Goal: Transaction & Acquisition: Register for event/course

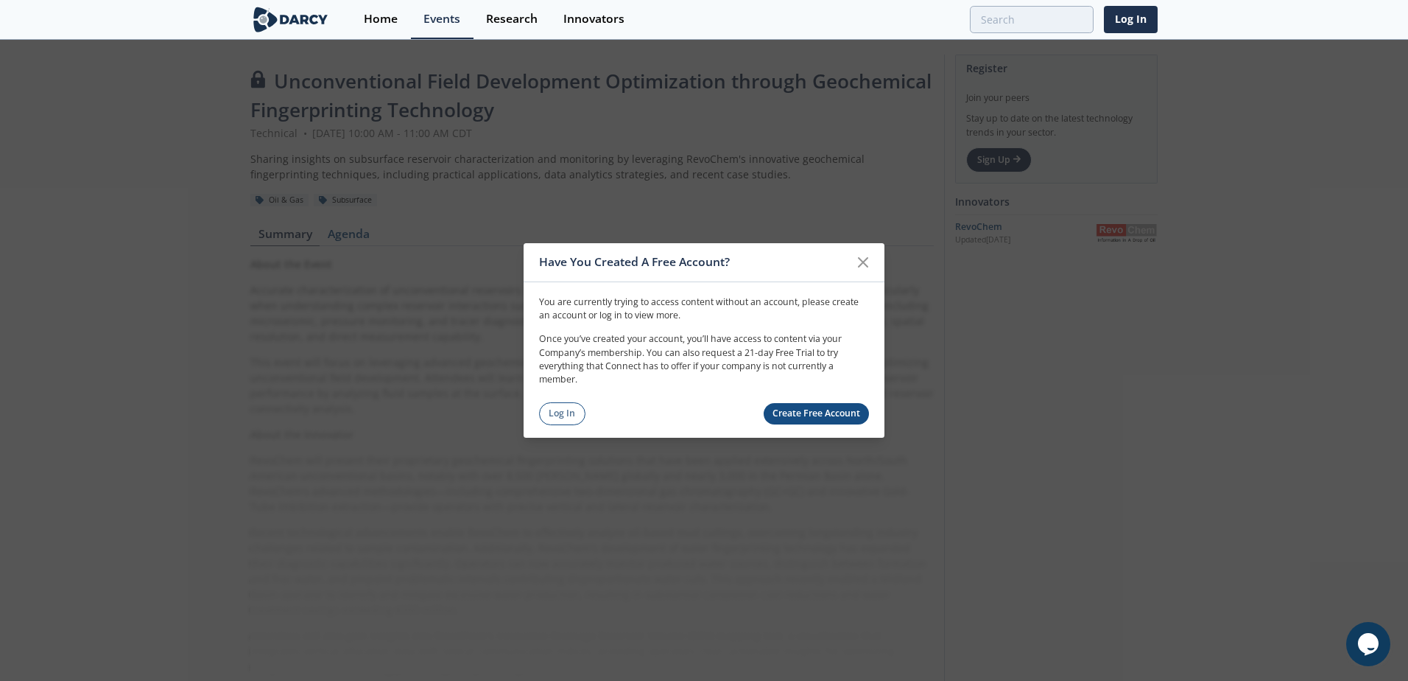
click at [552, 407] on link "Log In" at bounding box center [562, 413] width 46 height 23
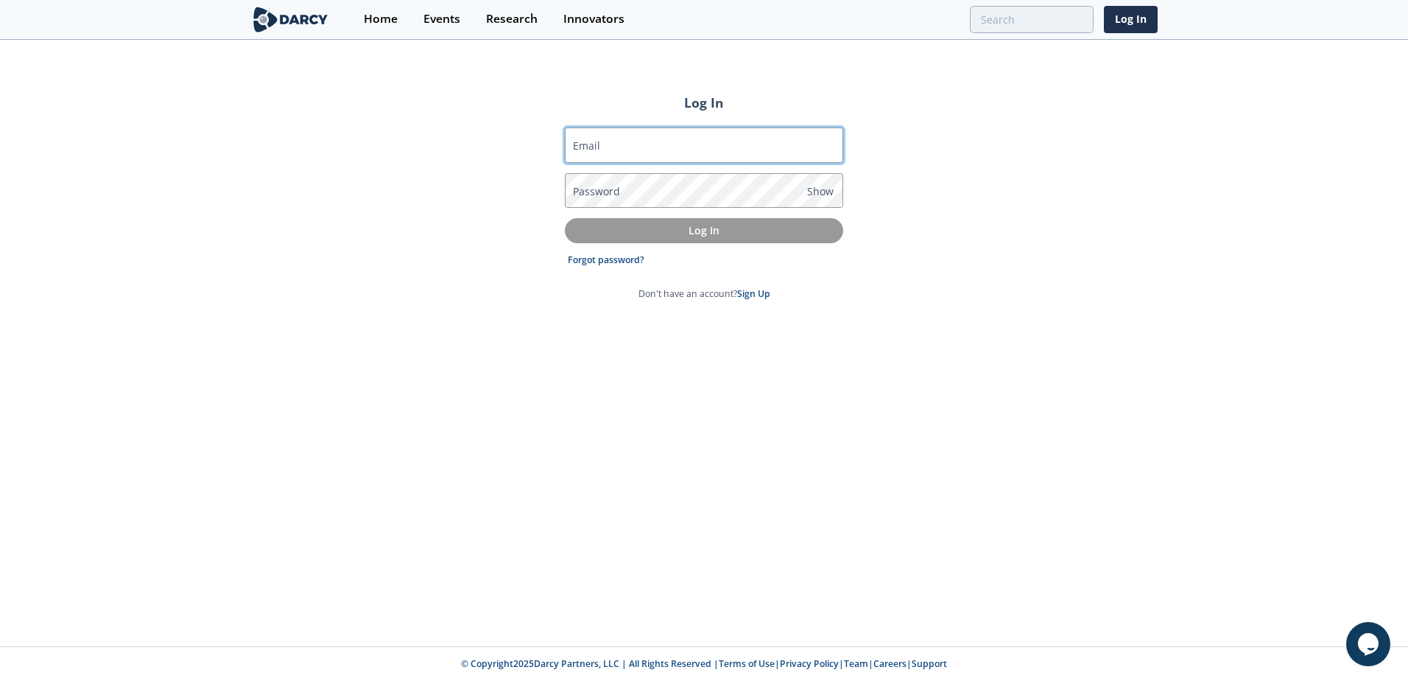
click at [667, 150] on input "Email" at bounding box center [704, 144] width 278 height 35
type input "[EMAIL_ADDRESS][DOMAIN_NAME]"
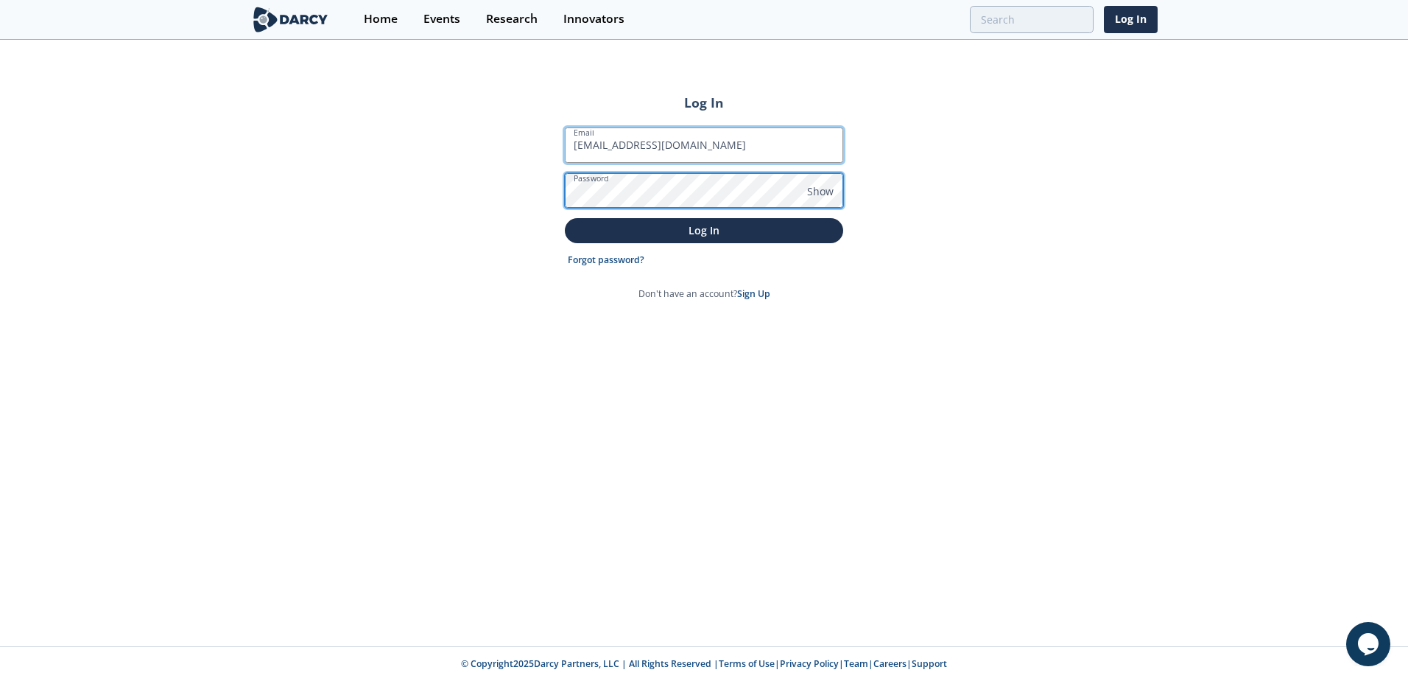
click at [565, 218] on button "Log In" at bounding box center [704, 230] width 278 height 24
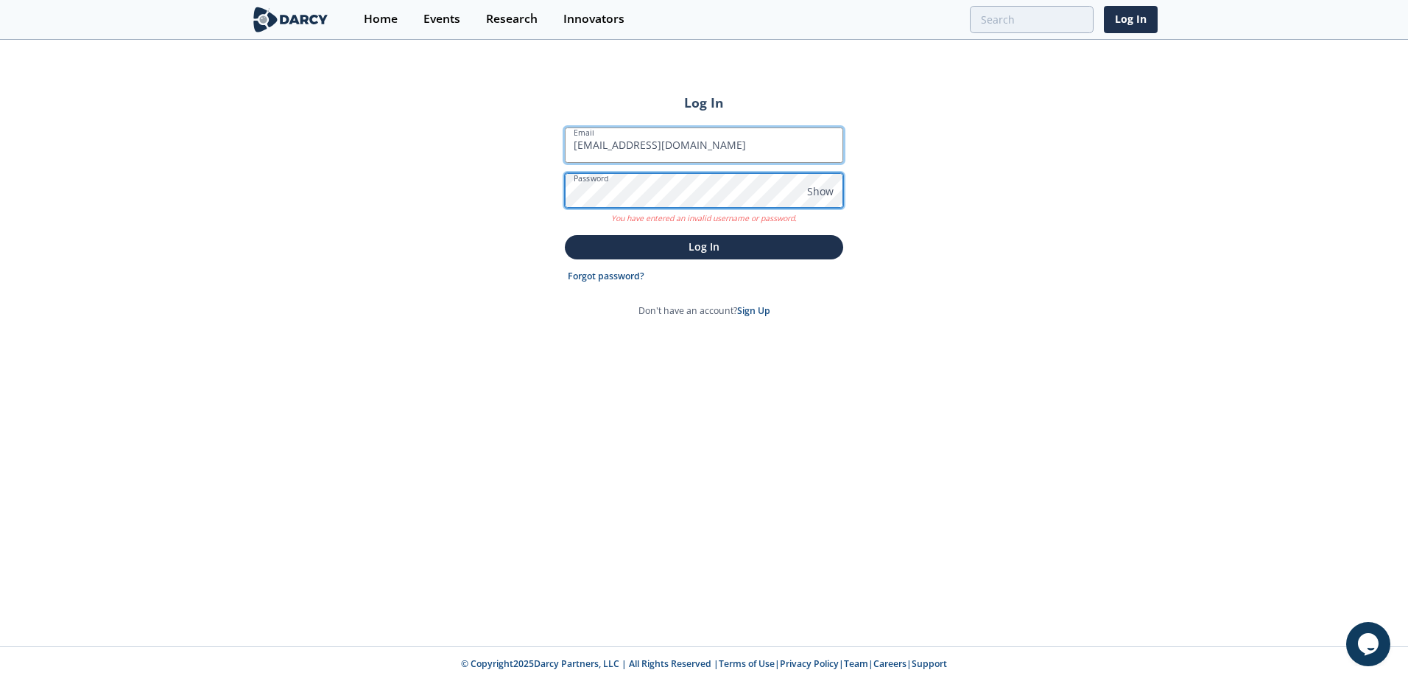
click at [565, 235] on button "Log In" at bounding box center [704, 247] width 278 height 24
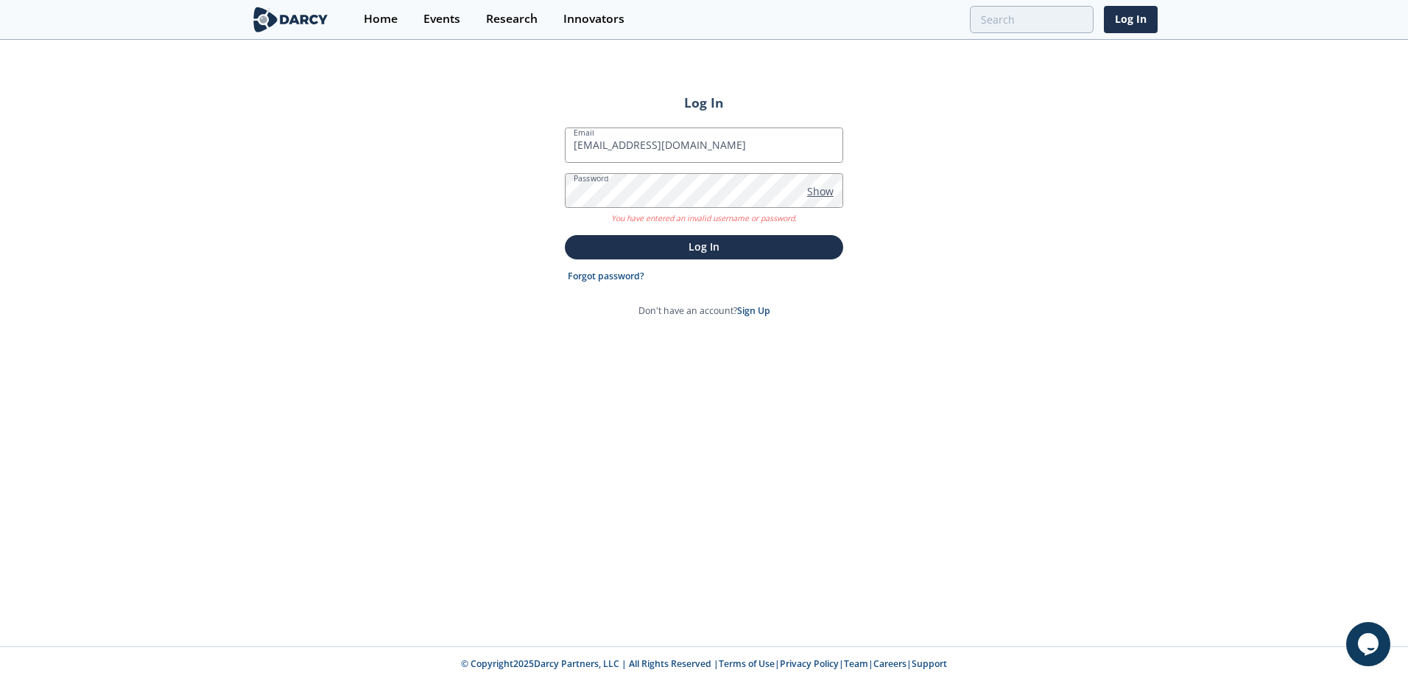
click at [827, 194] on span "Show" at bounding box center [820, 190] width 27 height 15
click at [384, 195] on div "Log In Email bshoffner@gulfportenergy.com Password Hide You have entered an inv…" at bounding box center [704, 343] width 1408 height 605
click at [565, 235] on button "Log In" at bounding box center [704, 247] width 278 height 24
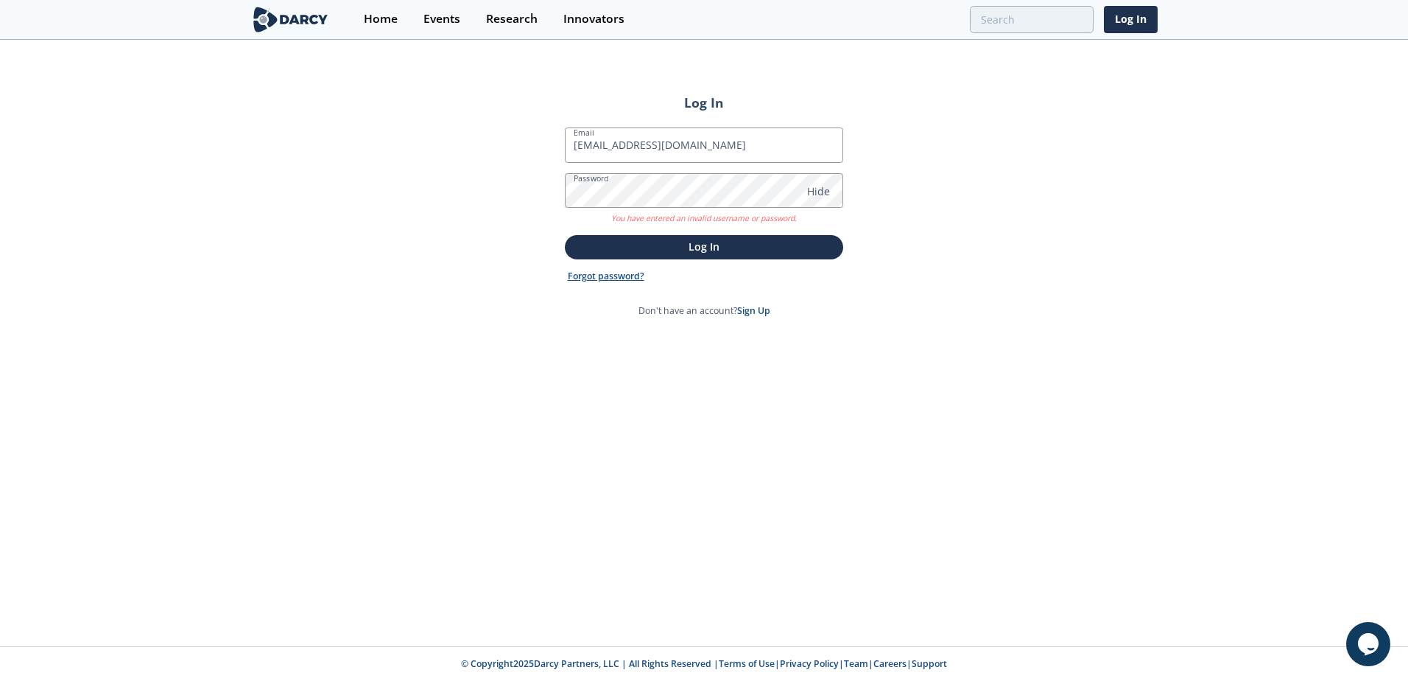
click at [605, 281] on link "Forgot password?" at bounding box center [606, 276] width 77 height 13
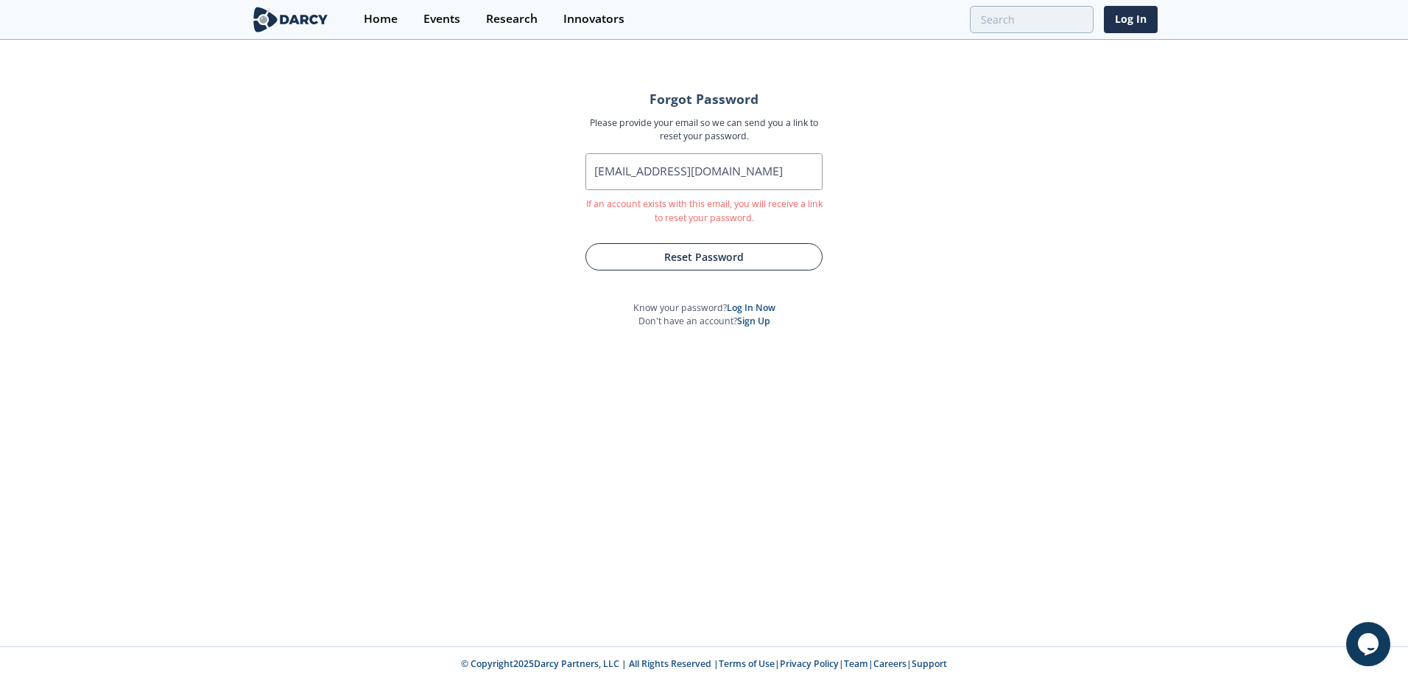
click at [714, 263] on button "Reset Password" at bounding box center [704, 256] width 237 height 27
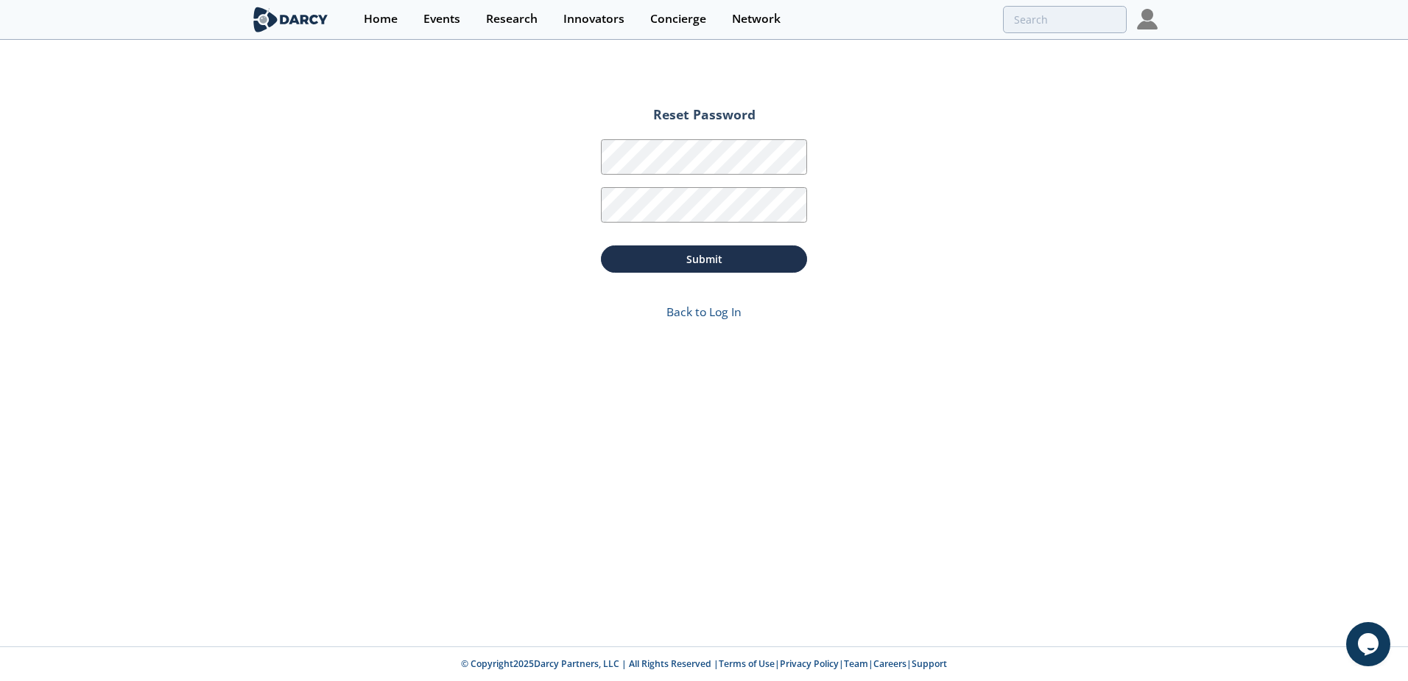
click at [276, 8] on img at bounding box center [290, 20] width 80 height 26
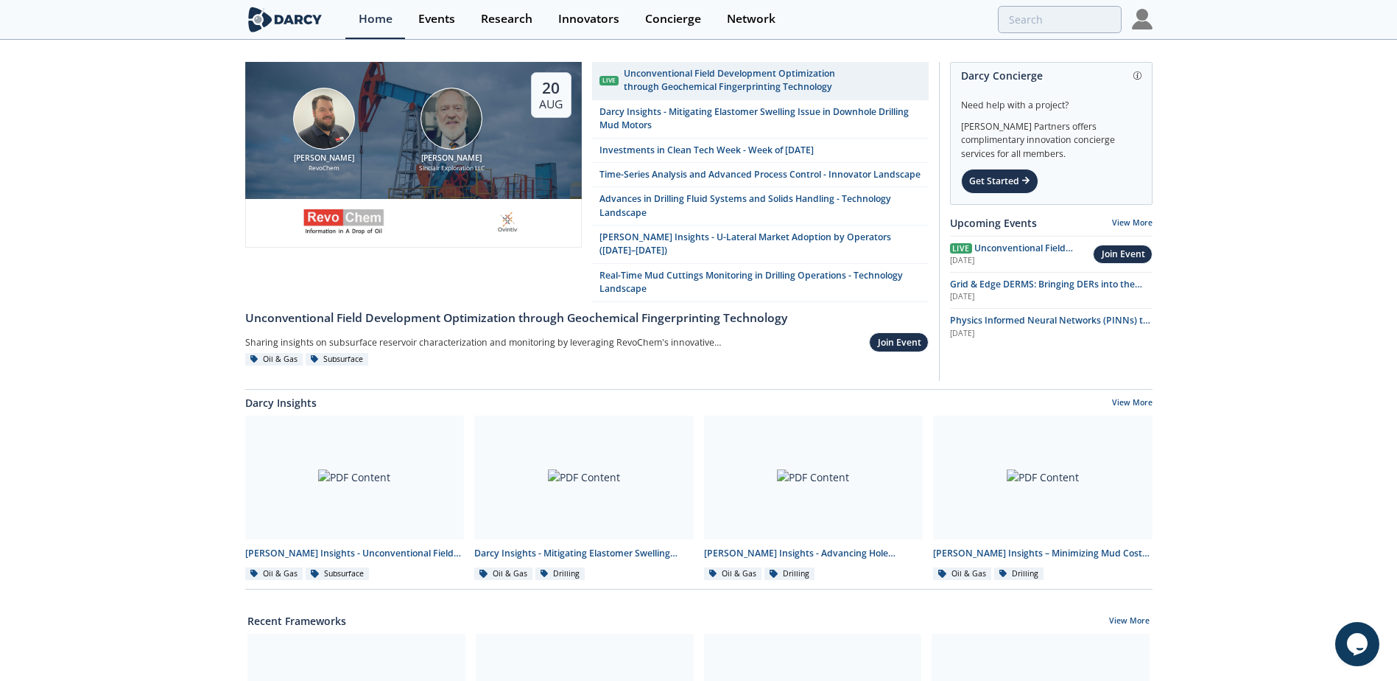
click at [1145, 21] on img at bounding box center [1142, 19] width 21 height 21
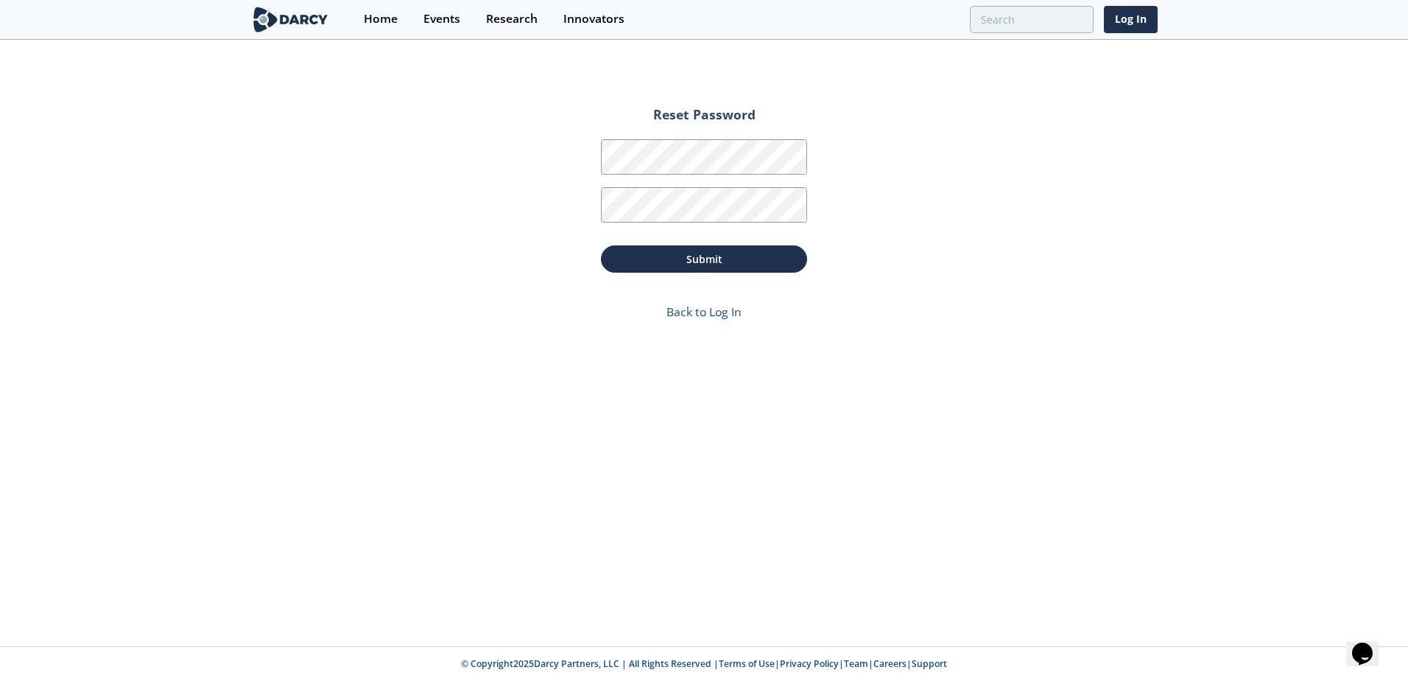
click at [658, 132] on div "Password" at bounding box center [704, 156] width 206 height 48
click at [601, 245] on button "Submit" at bounding box center [704, 258] width 206 height 27
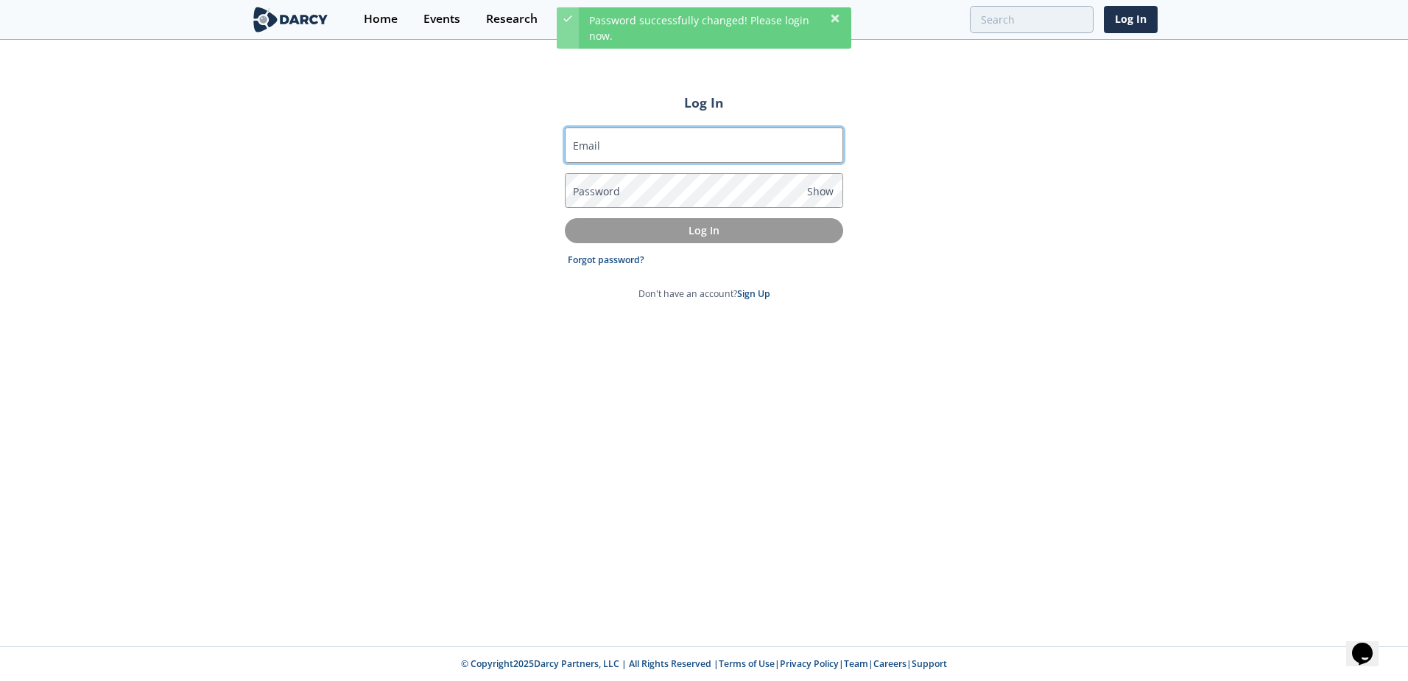
drag, startPoint x: 664, startPoint y: 144, endPoint x: 664, endPoint y: 154, distance: 9.6
click at [664, 144] on input "Email" at bounding box center [704, 144] width 278 height 35
type input "[EMAIL_ADDRESS][DOMAIN_NAME]"
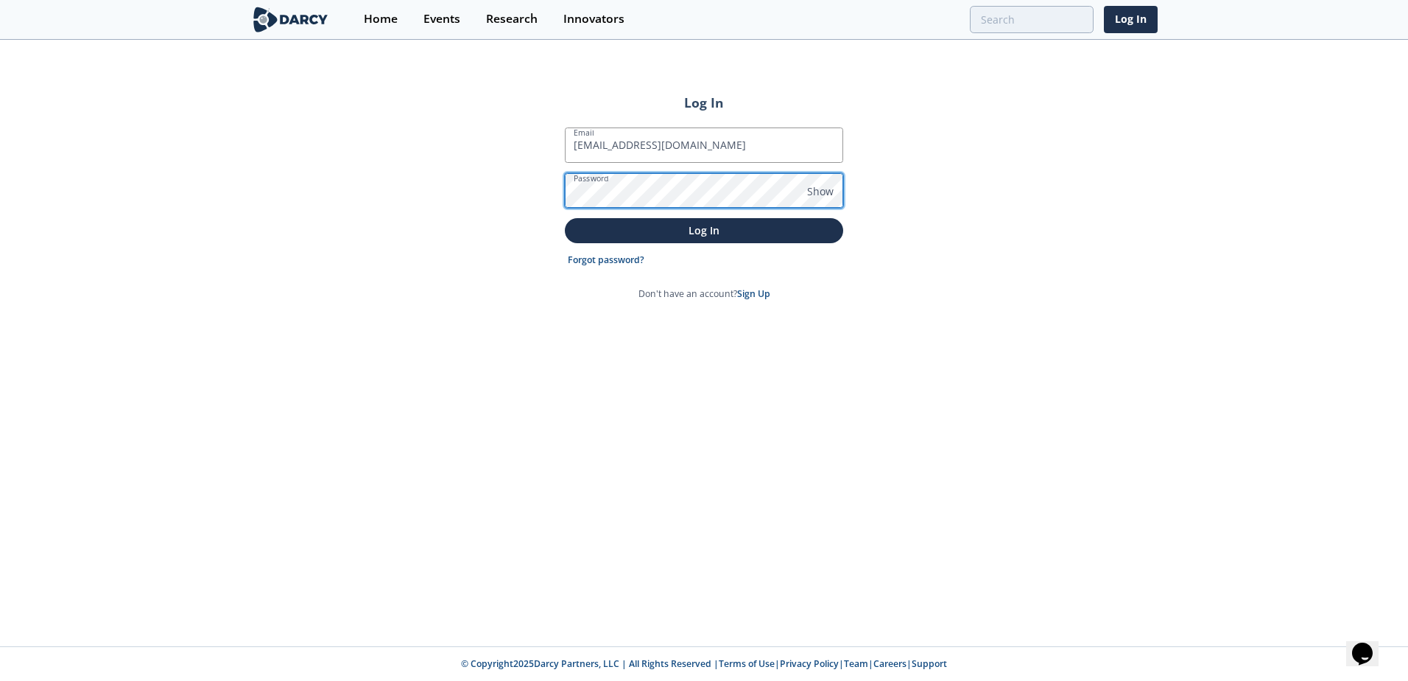
click at [565, 218] on button "Log In" at bounding box center [704, 230] width 278 height 24
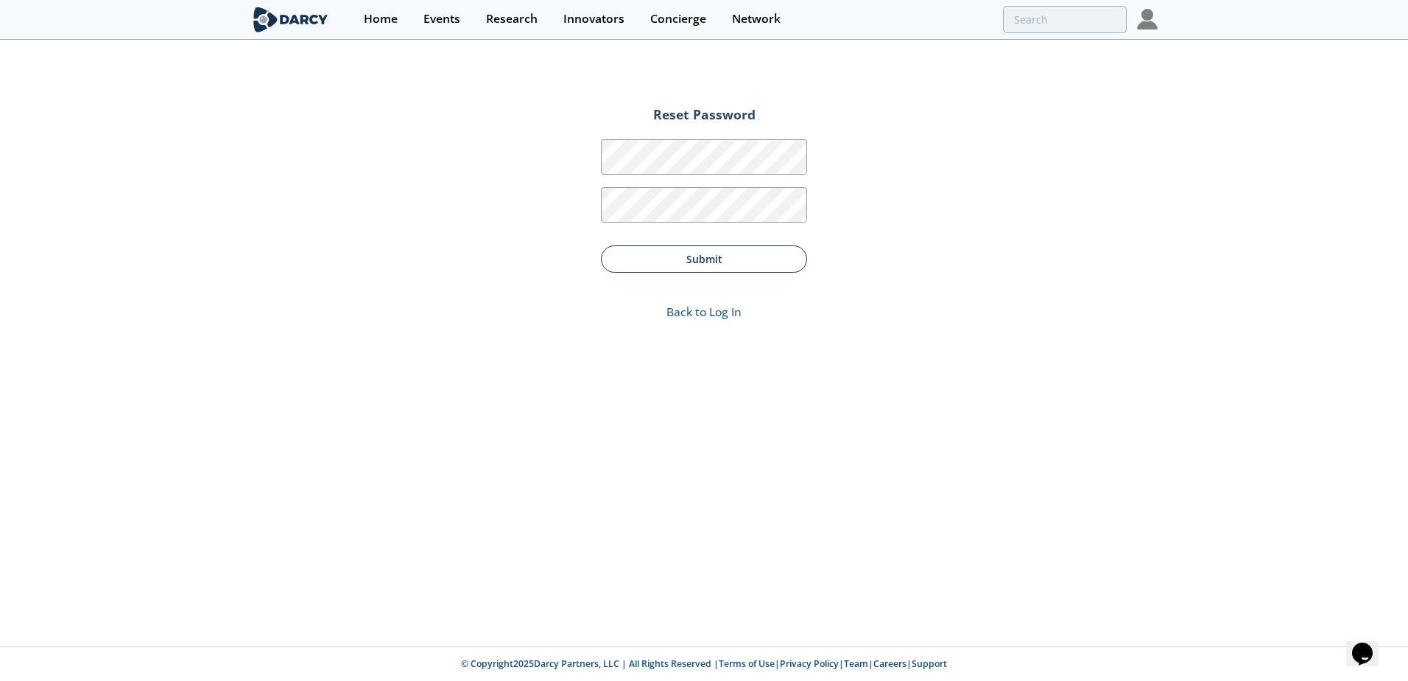
click at [707, 258] on button "Submit" at bounding box center [704, 258] width 206 height 27
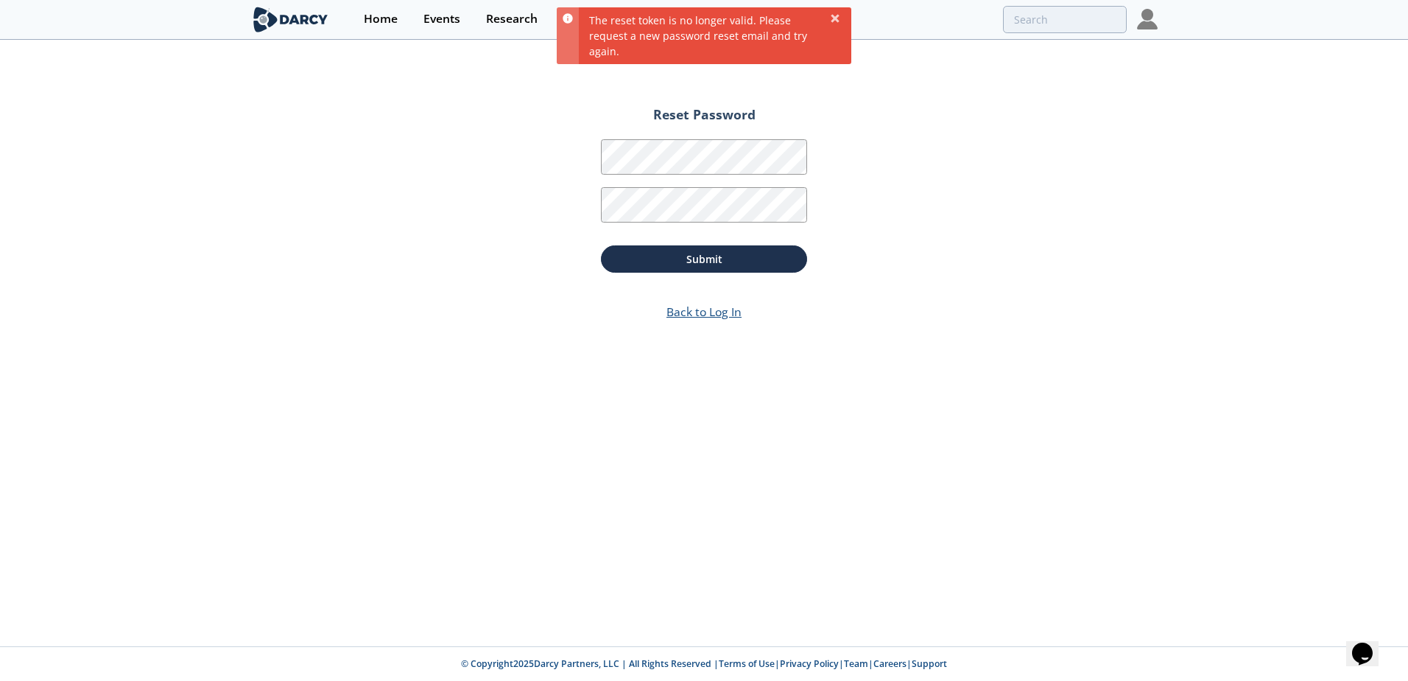
click at [720, 314] on link "Back to Log In" at bounding box center [704, 311] width 75 height 16
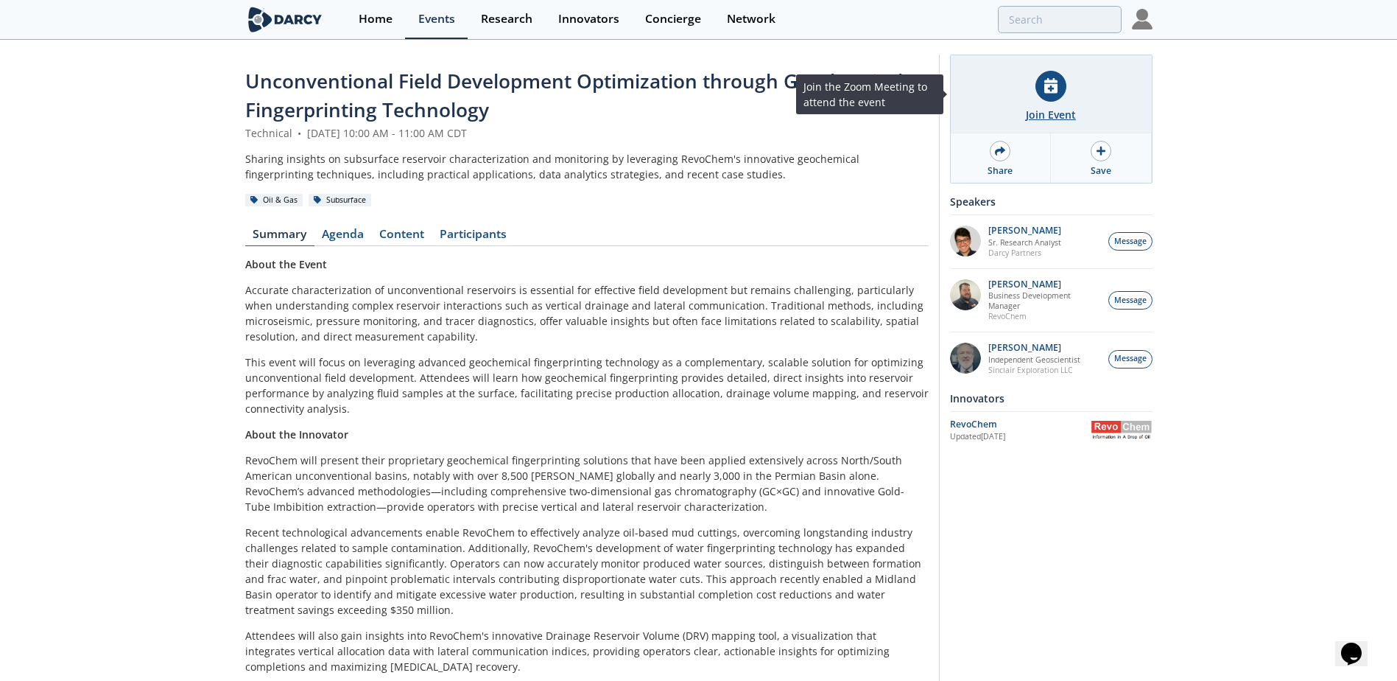
click at [1054, 67] on div "Join Event" at bounding box center [1051, 94] width 201 height 78
